Goal: Navigation & Orientation: Find specific page/section

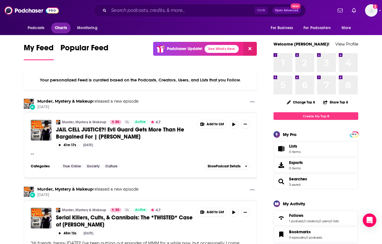
click at [64, 28] on span "Charts" at bounding box center [61, 28] width 12 height 8
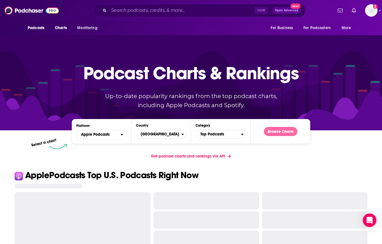
click at [279, 134] on button "Browse Charts" at bounding box center [280, 131] width 33 height 9
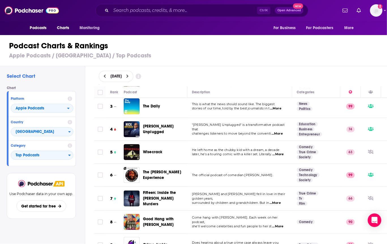
scroll to position [51, 0]
